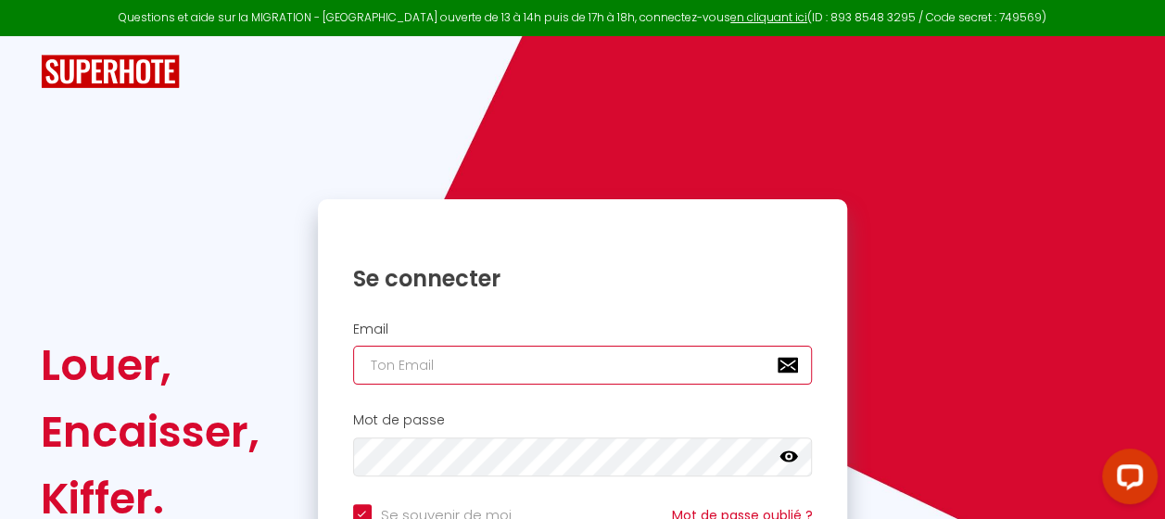
click at [556, 373] on input "email" at bounding box center [583, 365] width 460 height 39
type input "[EMAIL_ADDRESS][DOMAIN_NAME]"
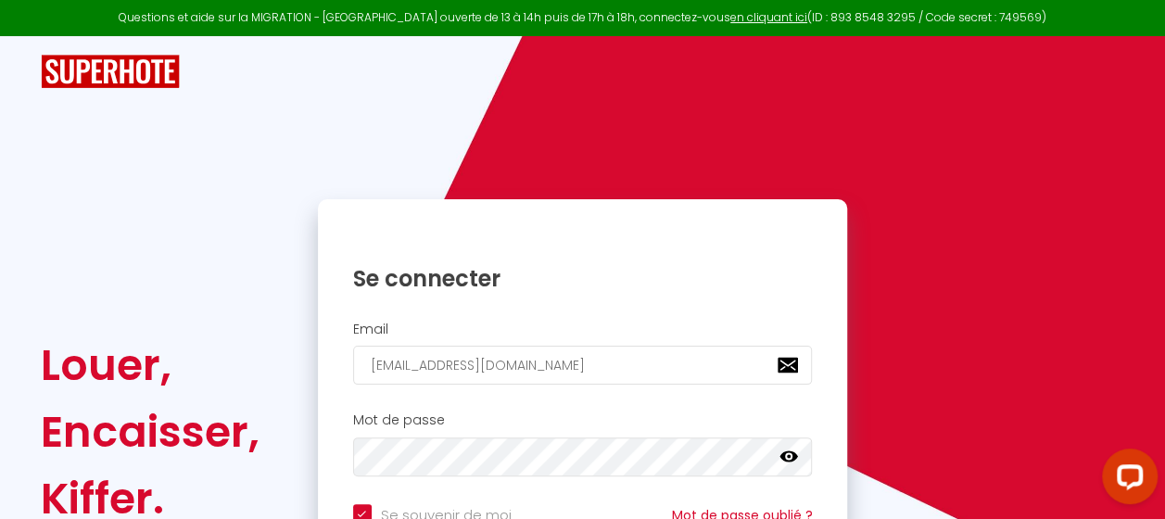
click at [789, 456] on icon at bounding box center [788, 456] width 19 height 11
click at [482, 433] on div "Mot de passe false" at bounding box center [583, 444] width 506 height 64
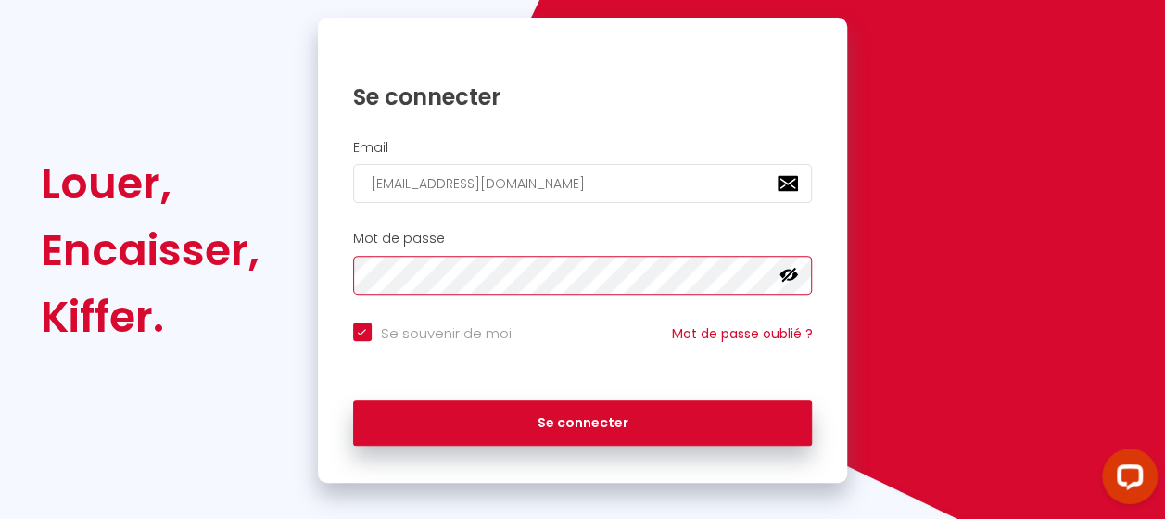
scroll to position [185, 0]
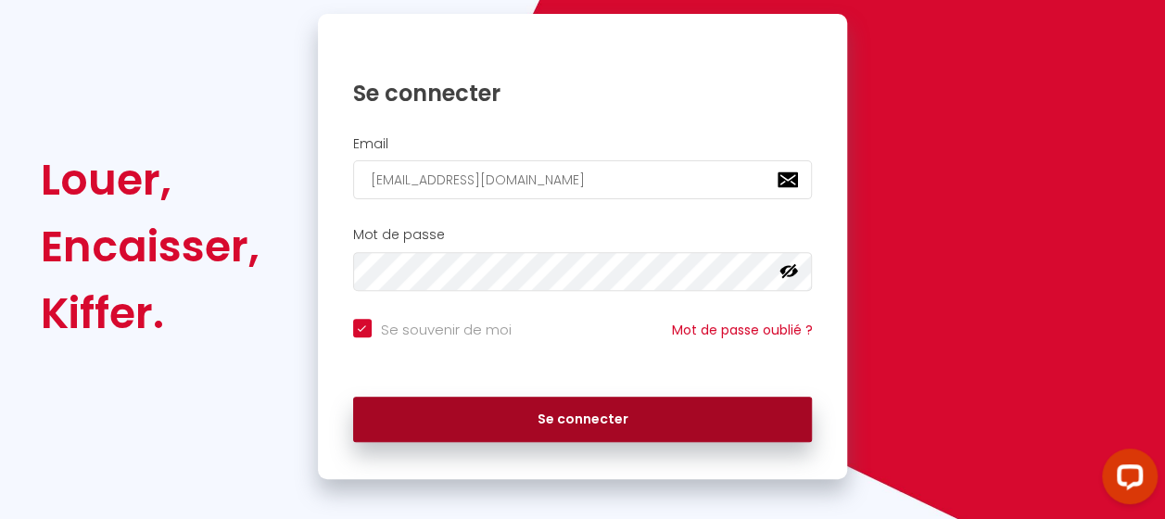
click at [602, 422] on button "Se connecter" at bounding box center [583, 420] width 460 height 46
checkbox input "true"
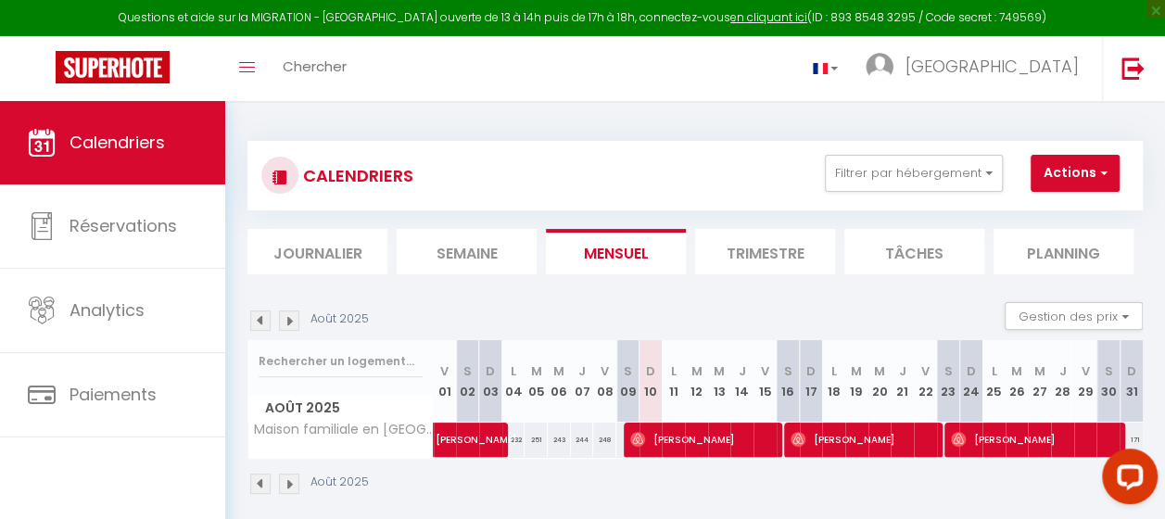
click at [293, 320] on img at bounding box center [289, 320] width 20 height 20
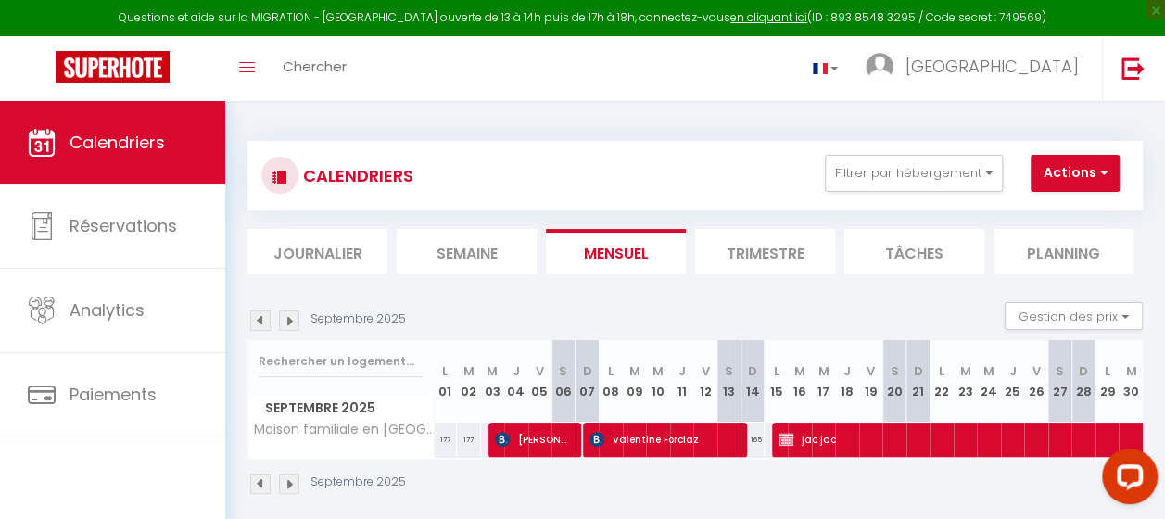
click at [293, 320] on img at bounding box center [289, 320] width 20 height 20
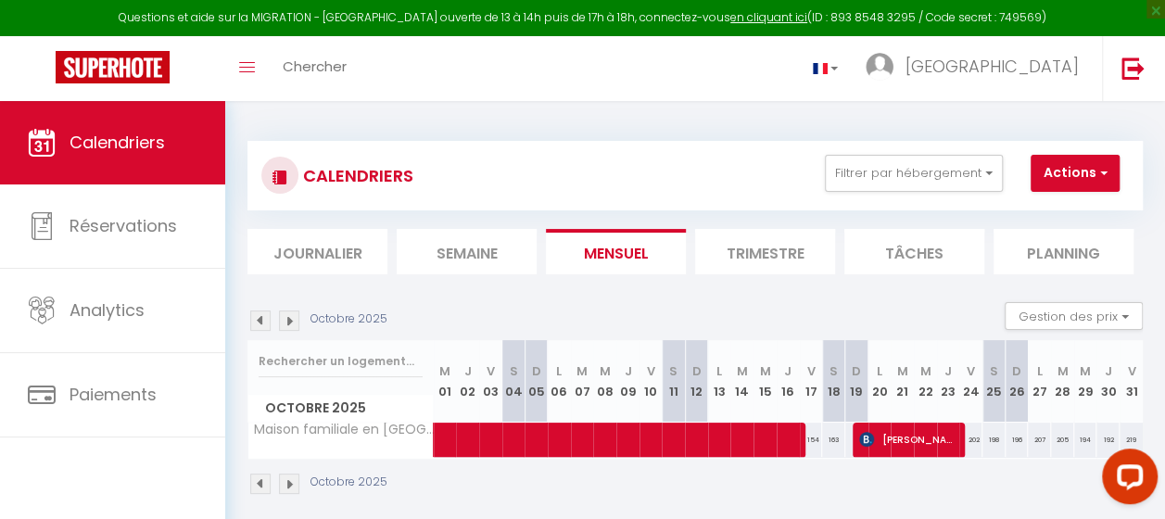
click at [287, 315] on img at bounding box center [289, 320] width 20 height 20
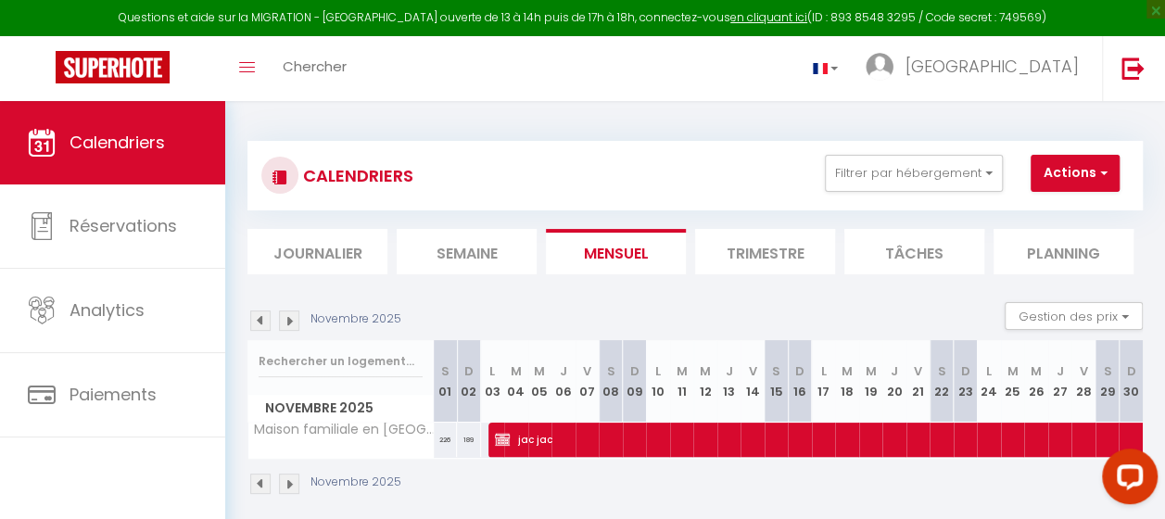
click at [287, 315] on img at bounding box center [289, 320] width 20 height 20
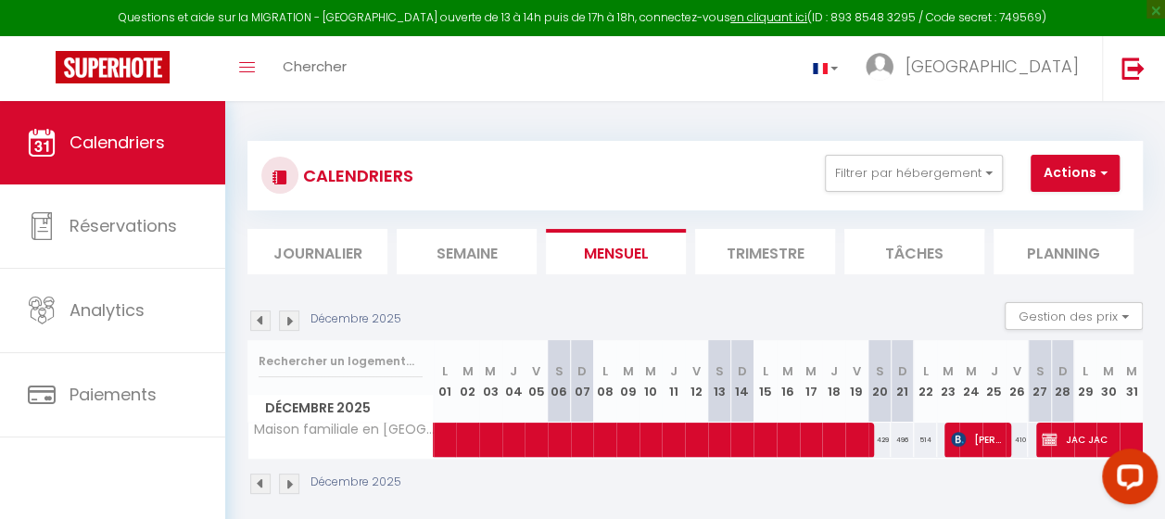
click at [287, 315] on img at bounding box center [289, 320] width 20 height 20
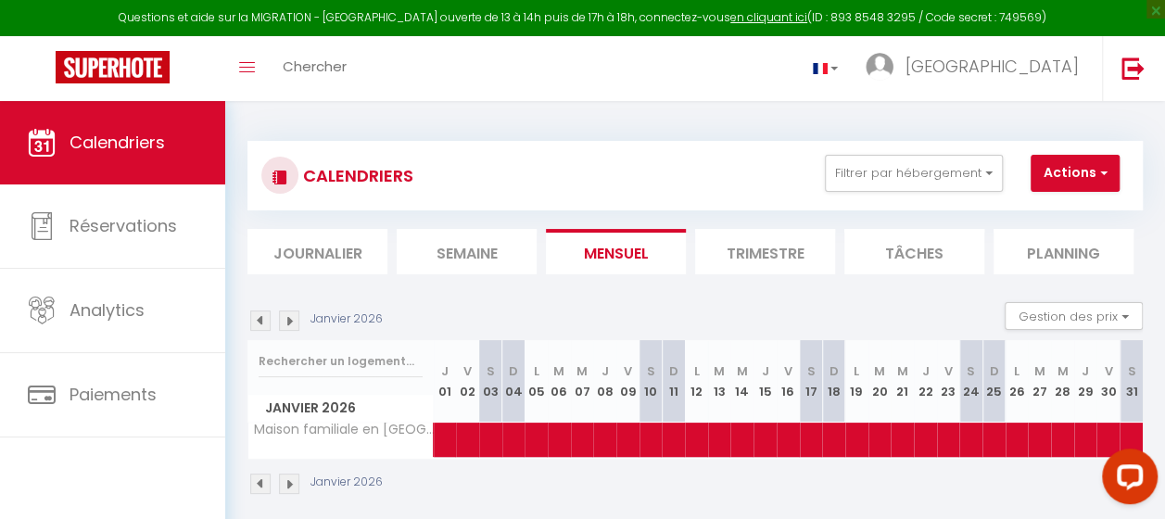
click at [287, 315] on img at bounding box center [289, 320] width 20 height 20
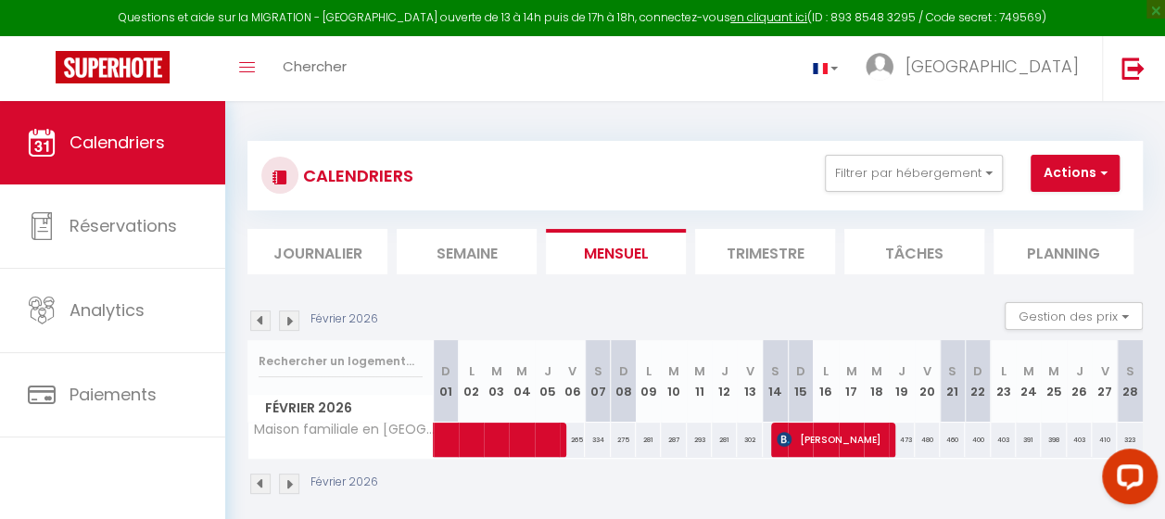
click at [287, 315] on img at bounding box center [289, 320] width 20 height 20
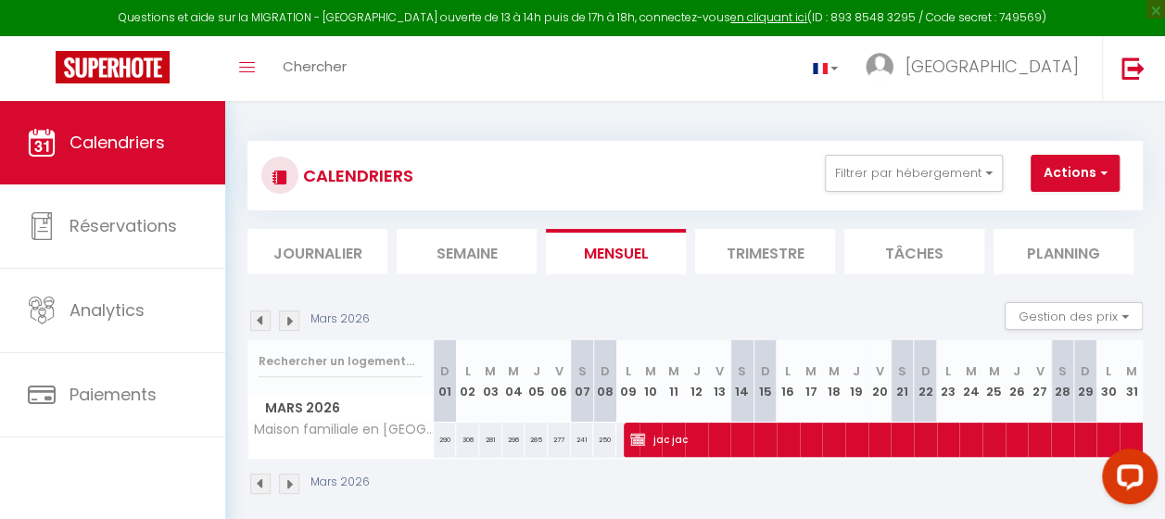
click at [287, 315] on img at bounding box center [289, 320] width 20 height 20
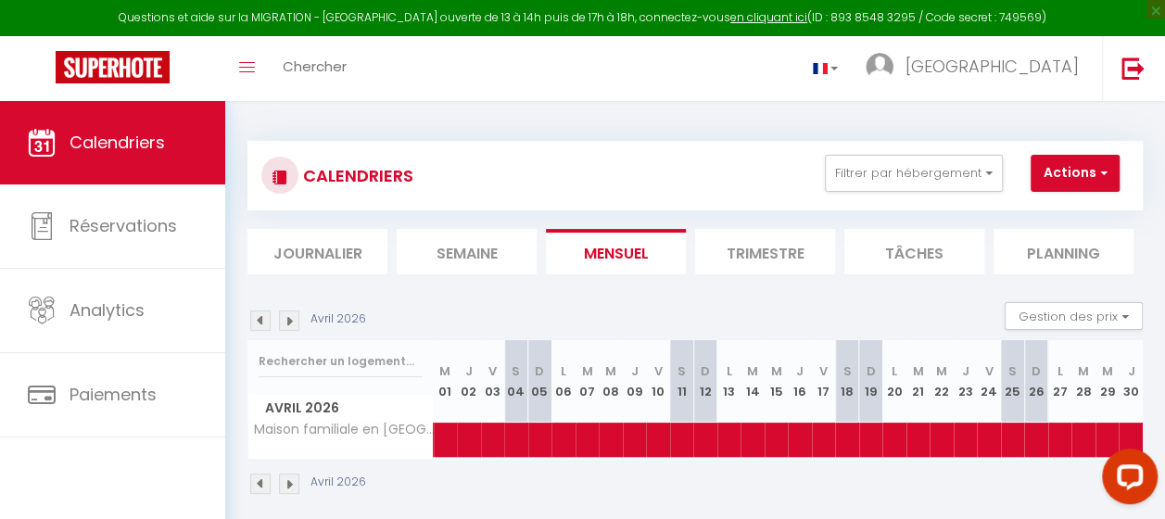
click at [287, 315] on img at bounding box center [289, 320] width 20 height 20
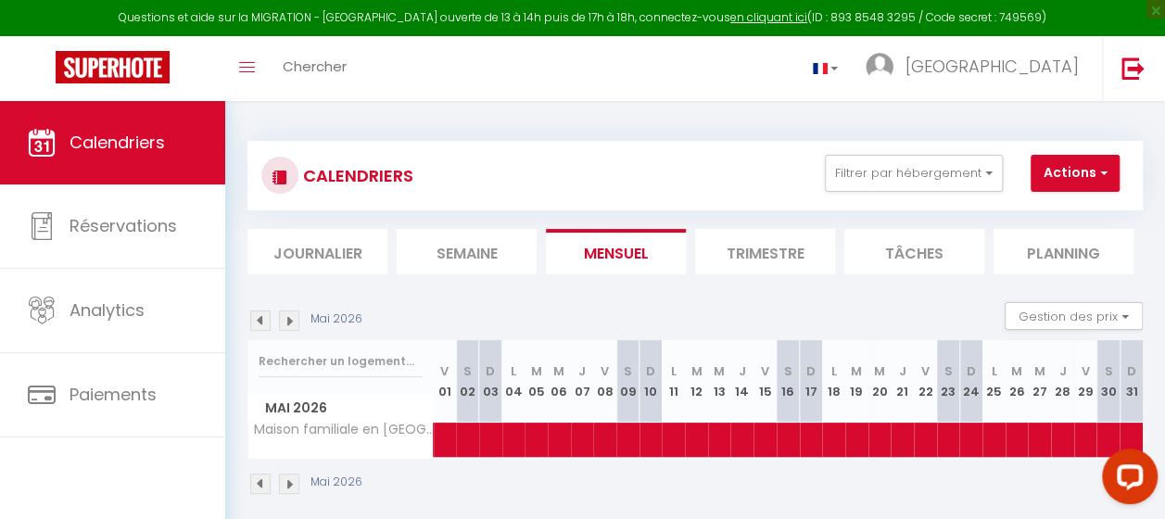
click at [287, 315] on img at bounding box center [289, 320] width 20 height 20
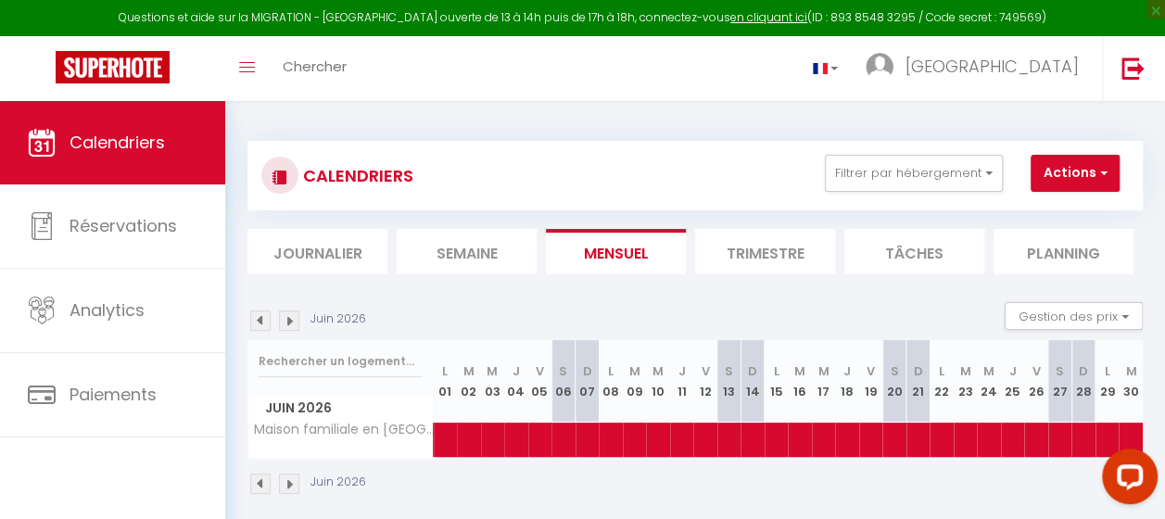
click at [287, 315] on img at bounding box center [289, 320] width 20 height 20
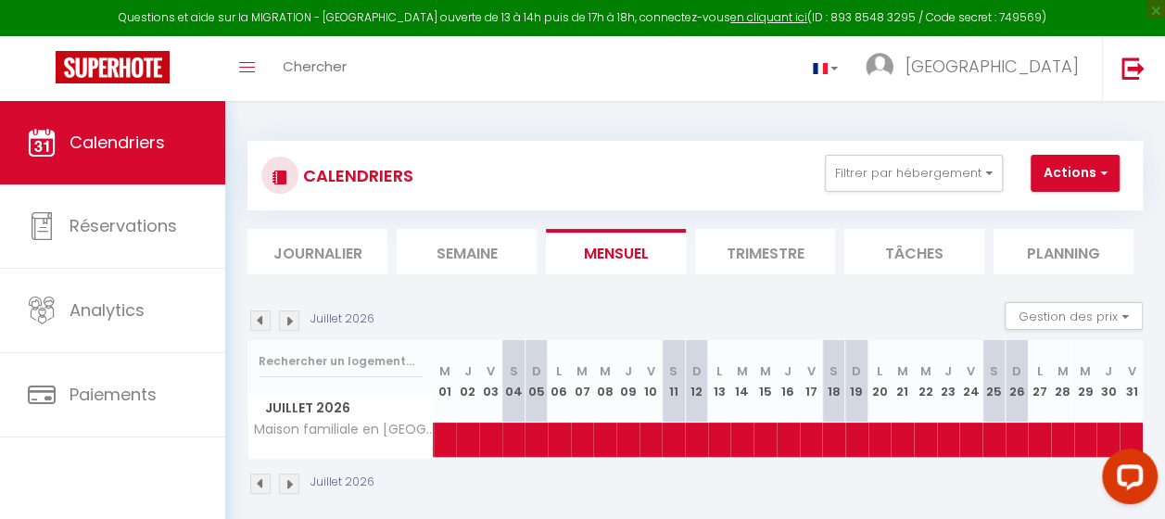
click at [287, 315] on img at bounding box center [289, 320] width 20 height 20
